Goal: Transaction & Acquisition: Purchase product/service

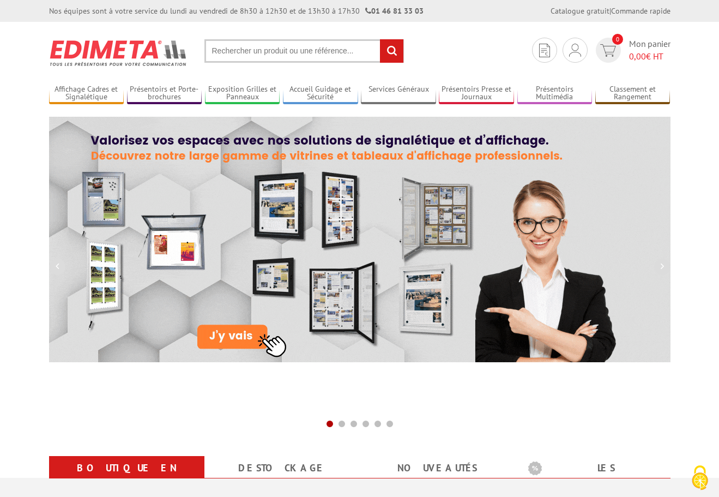
scroll to position [273, 0]
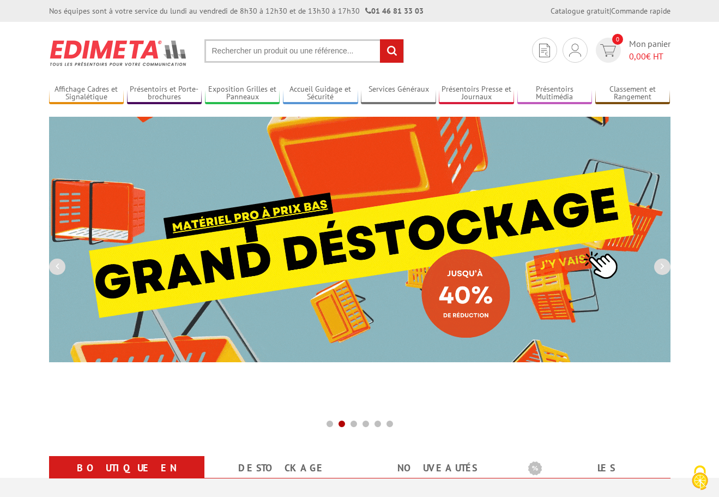
click at [266, 49] on input "text" at bounding box center [305, 50] width 200 height 23
click at [255, 55] on input "text" at bounding box center [305, 50] width 200 height 23
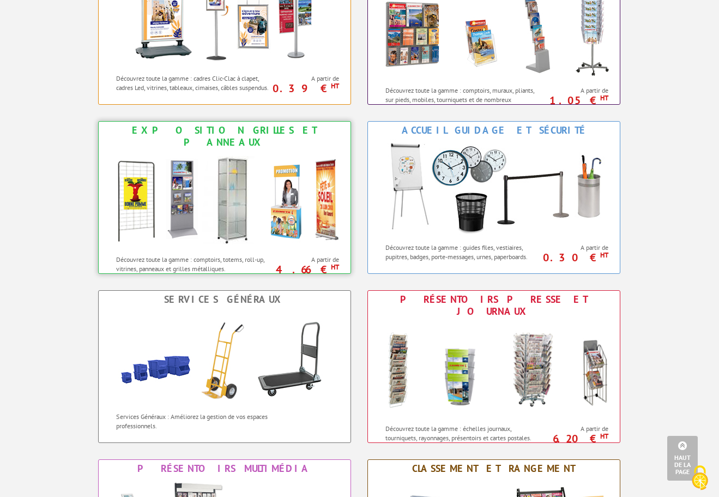
scroll to position [273, 0]
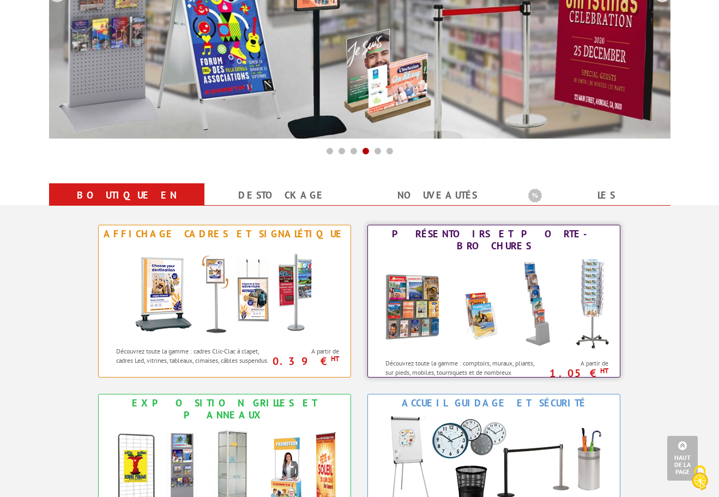
click at [449, 292] on img at bounding box center [494, 304] width 240 height 98
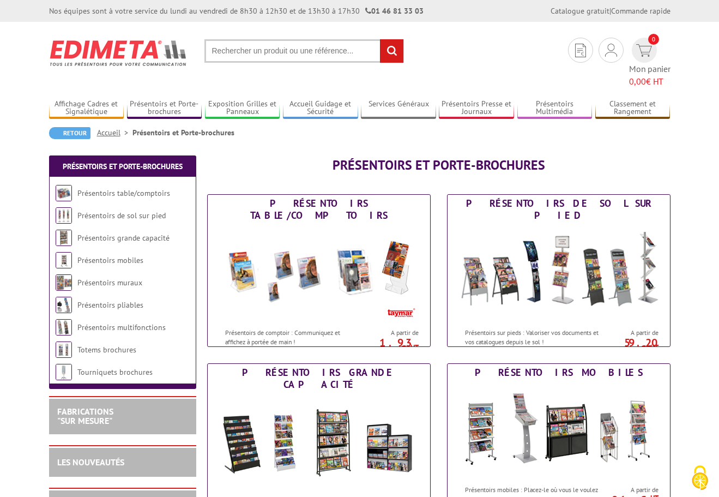
click at [244, 47] on input "text" at bounding box center [305, 50] width 200 height 23
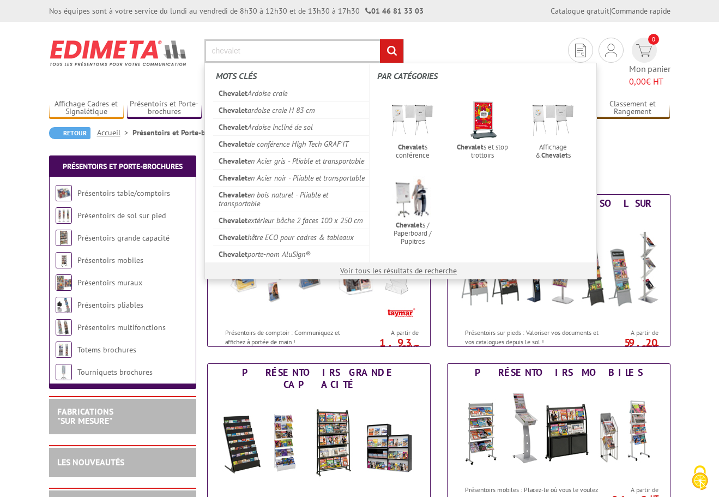
type input "chevalet"
click at [380, 39] on input "rechercher" at bounding box center [391, 50] width 23 height 23
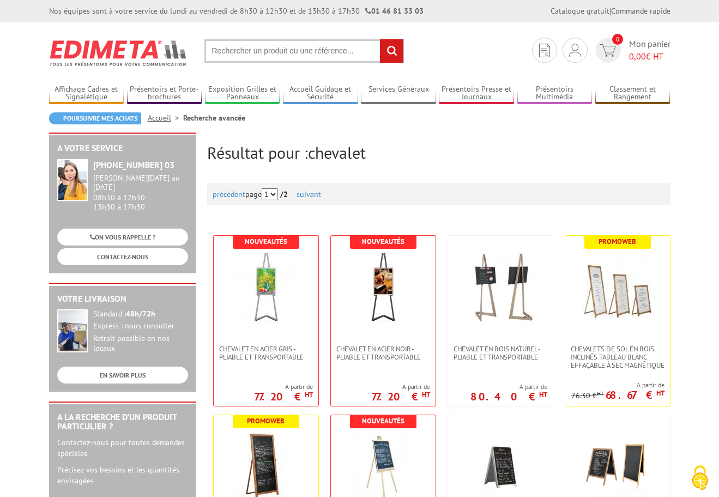
click at [268, 52] on input "text" at bounding box center [305, 50] width 200 height 23
type input "porte livre"
click at [380, 39] on input "rechercher" at bounding box center [391, 50] width 23 height 23
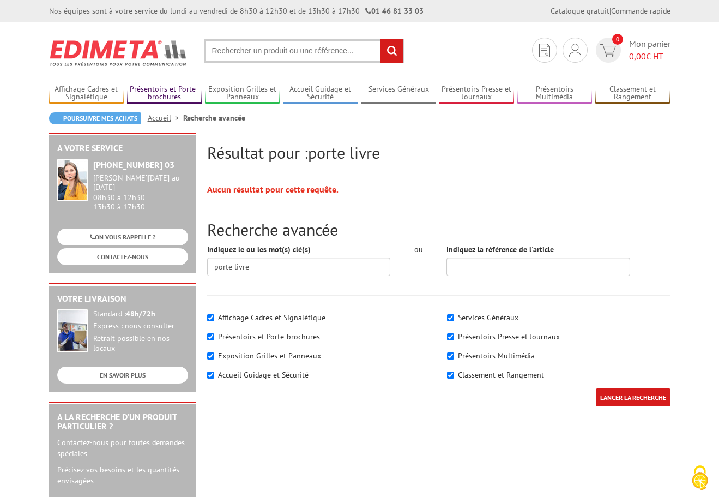
click at [152, 96] on link "Présentoirs et Porte-brochures" at bounding box center [164, 94] width 75 height 18
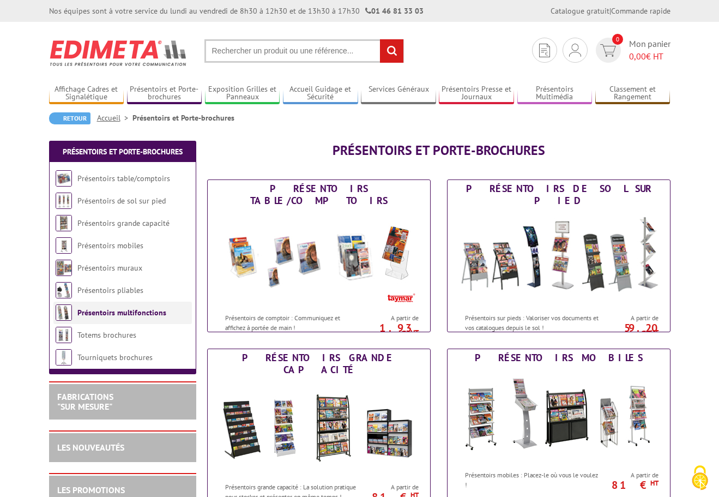
click at [112, 309] on link "Présentoirs multifonctions" at bounding box center [121, 313] width 89 height 10
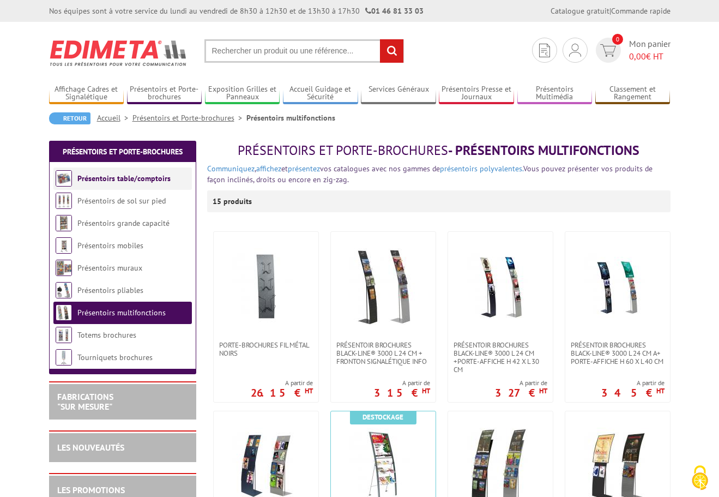
click at [122, 178] on link "Présentoirs table/comptoirs" at bounding box center [123, 178] width 93 height 10
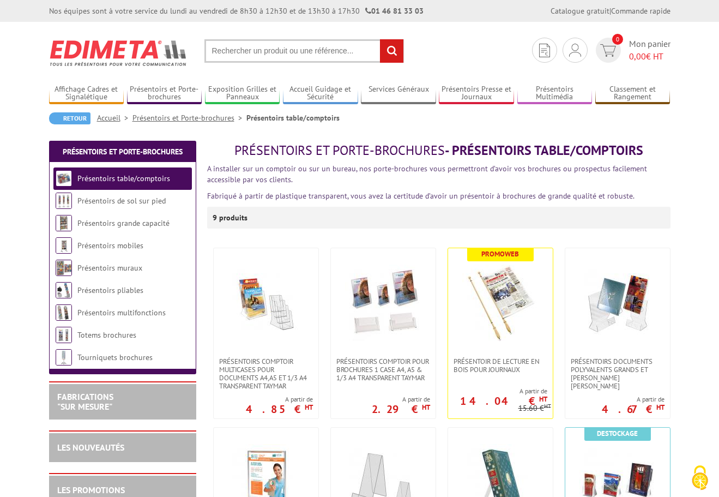
scroll to position [273, 0]
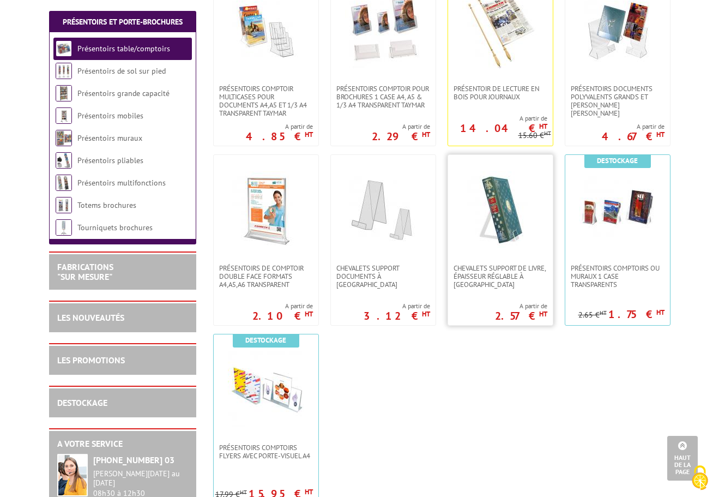
click at [508, 234] on img at bounding box center [501, 209] width 76 height 76
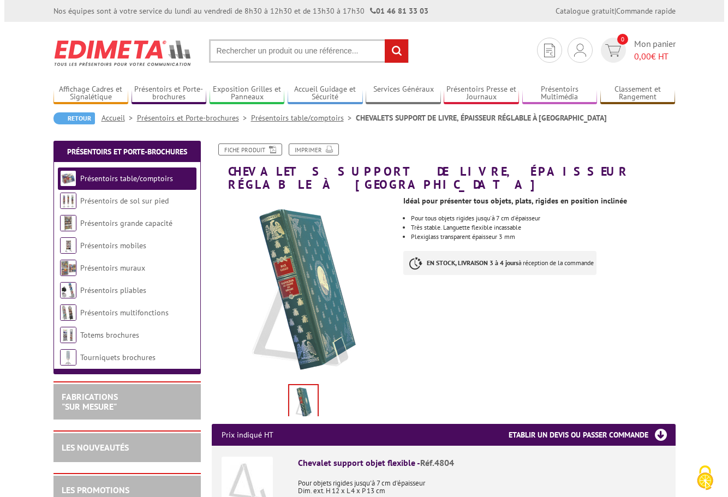
scroll to position [273, 0]
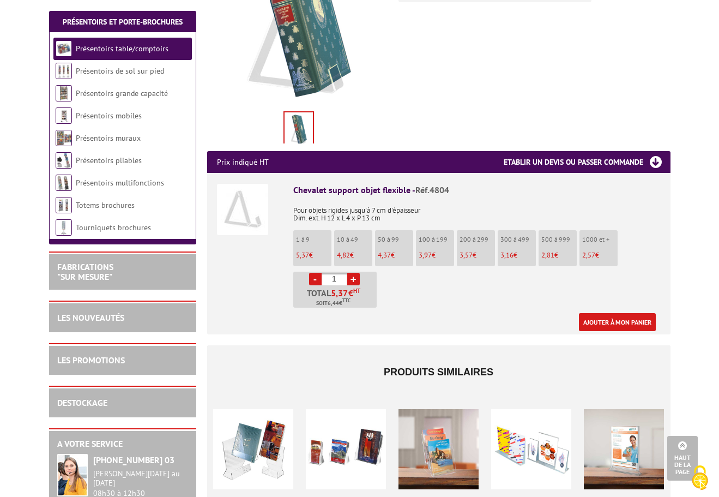
click at [352, 273] on link "+" at bounding box center [353, 279] width 13 height 13
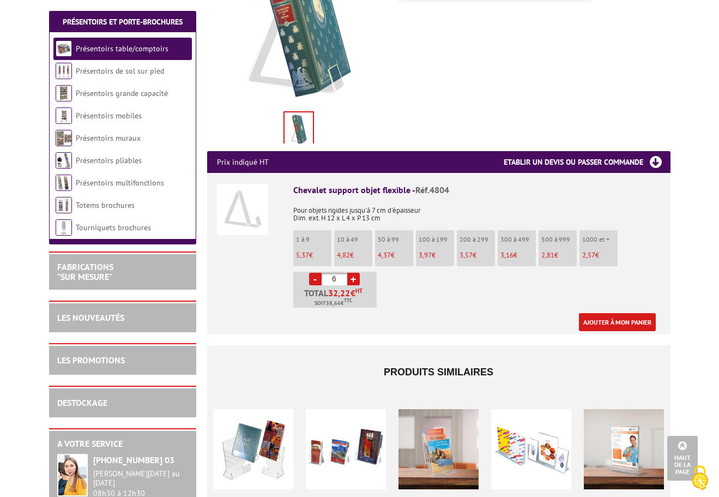
click at [352, 273] on link "+" at bounding box center [353, 279] width 13 height 13
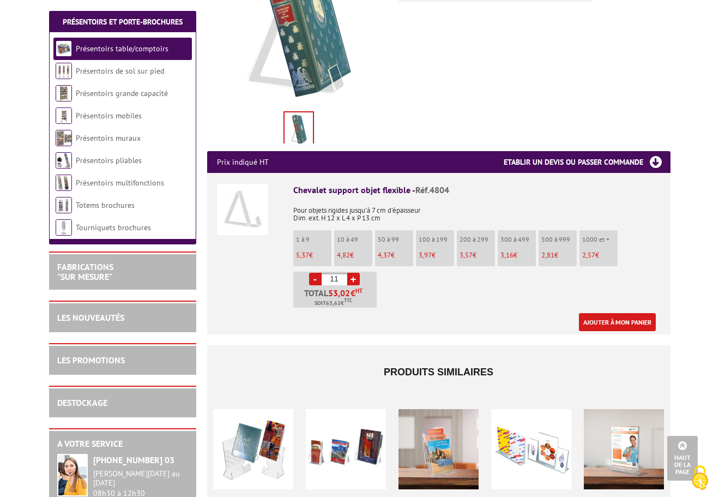
click at [352, 273] on link "+" at bounding box center [353, 279] width 13 height 13
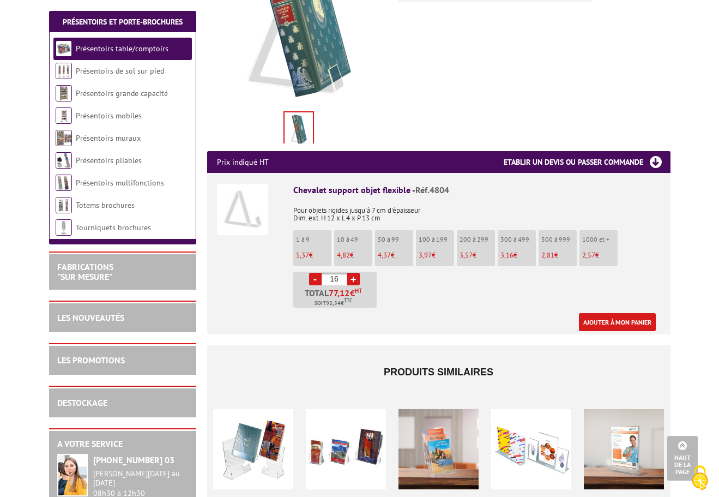
click at [352, 273] on link "+" at bounding box center [353, 279] width 13 height 13
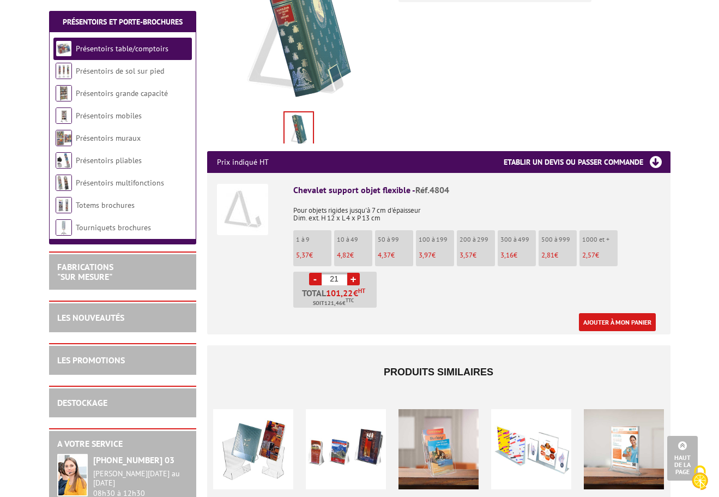
click at [352, 273] on link "+" at bounding box center [353, 279] width 13 height 13
type input "25"
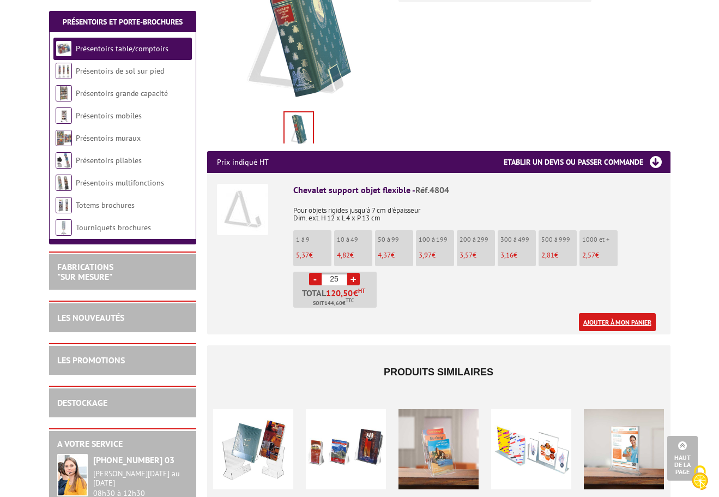
click at [610, 313] on link "Ajouter à mon panier" at bounding box center [617, 322] width 77 height 18
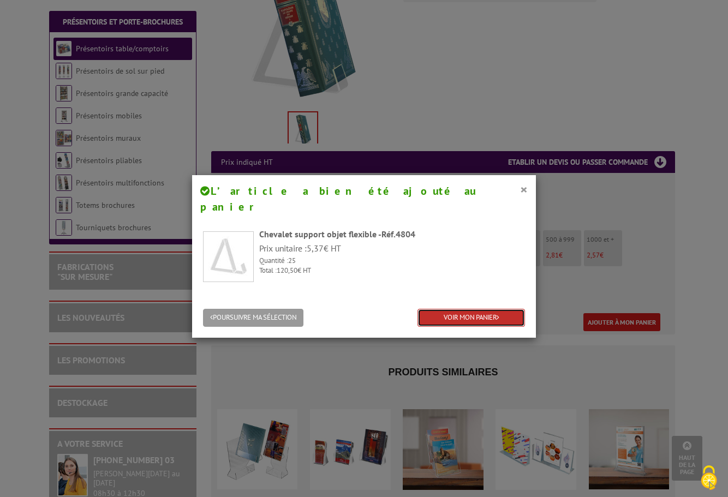
click at [435, 309] on link "VOIR MON PANIER" at bounding box center [470, 318] width 107 height 18
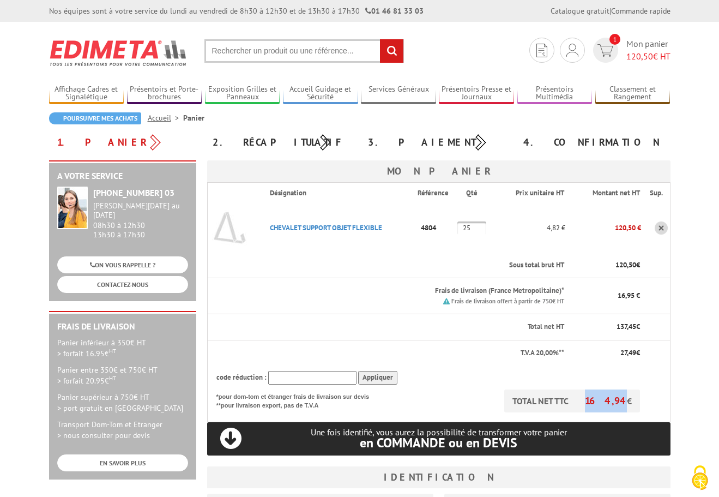
drag, startPoint x: 594, startPoint y: 403, endPoint x: 624, endPoint y: 403, distance: 30.0
click at [624, 403] on p "TOTAL NET TTC 164,94 €" at bounding box center [573, 400] width 136 height 23
copy span "164,94"
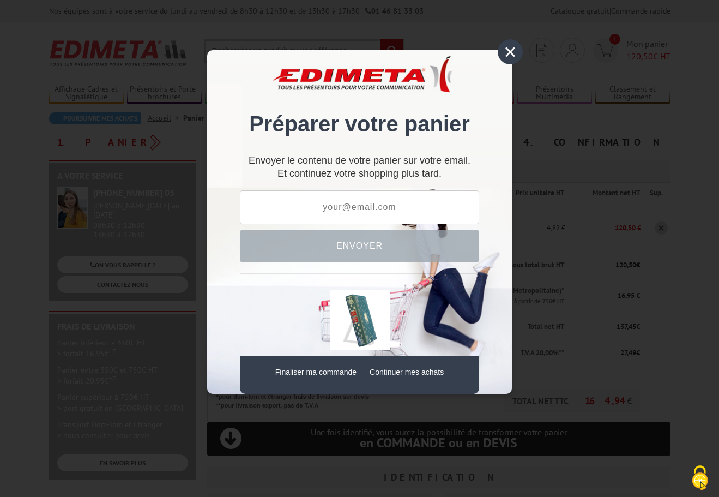
click at [510, 55] on div "×" at bounding box center [510, 51] width 25 height 25
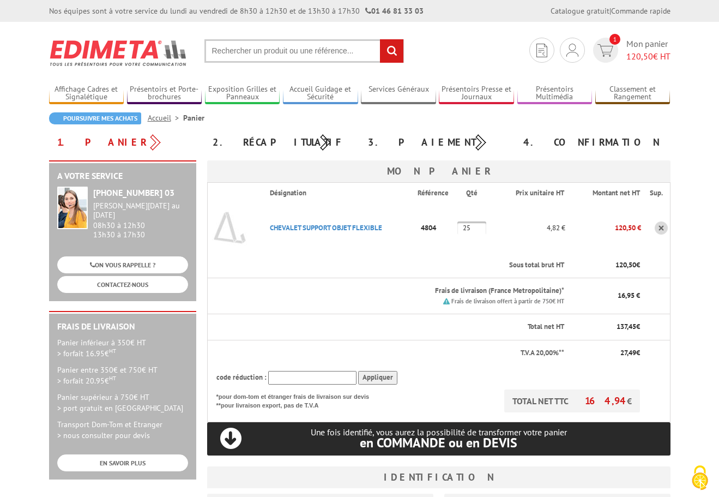
click at [303, 56] on input "text" at bounding box center [305, 50] width 200 height 23
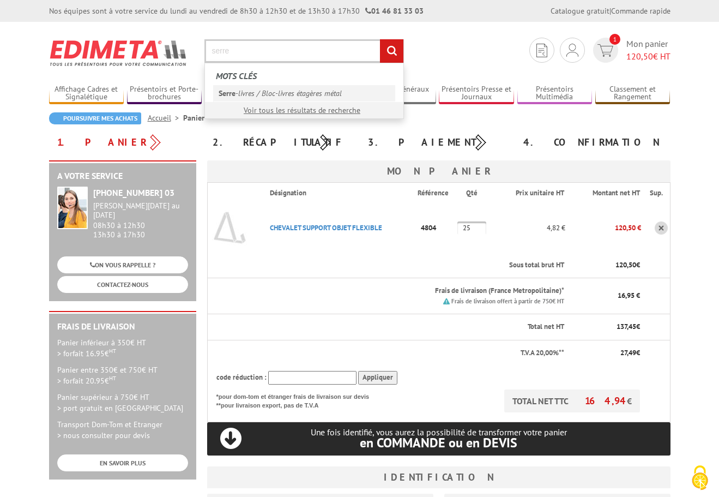
type input "serre"
click at [272, 91] on link "Serre -livres / Bloc-livres étagères métal" at bounding box center [304, 93] width 182 height 16
